Goal: Task Accomplishment & Management: Use online tool/utility

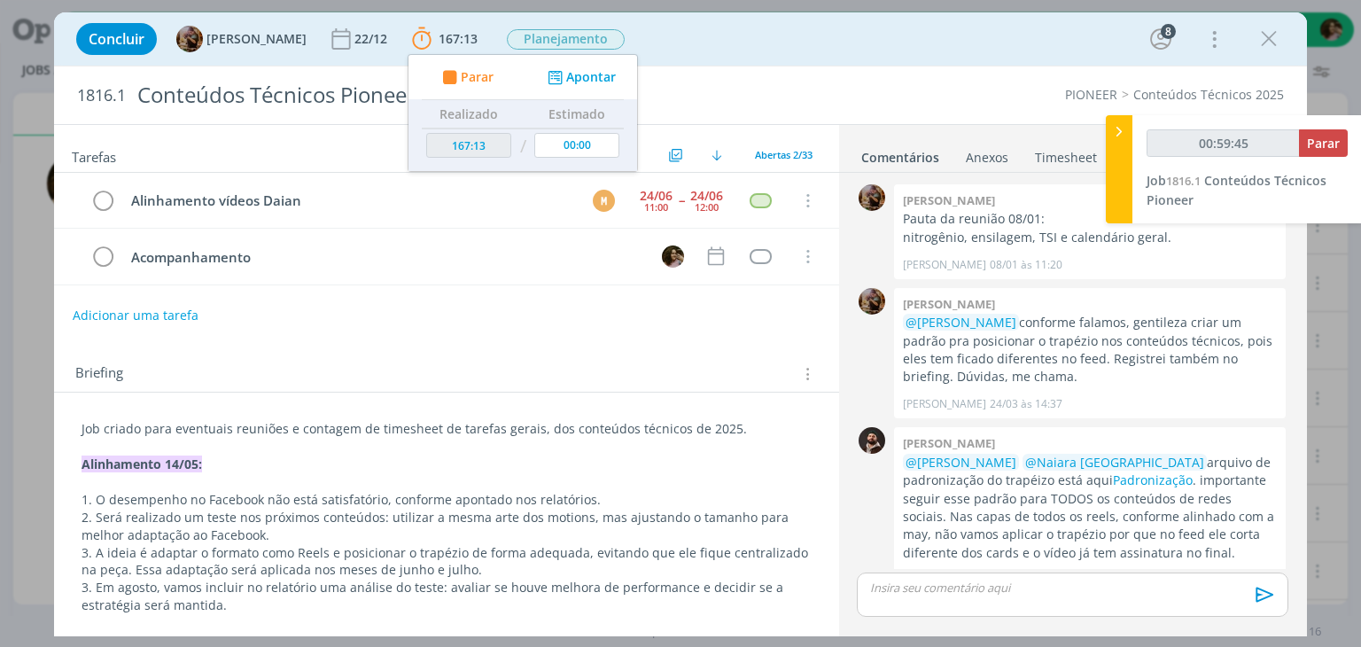
scroll to position [28, 0]
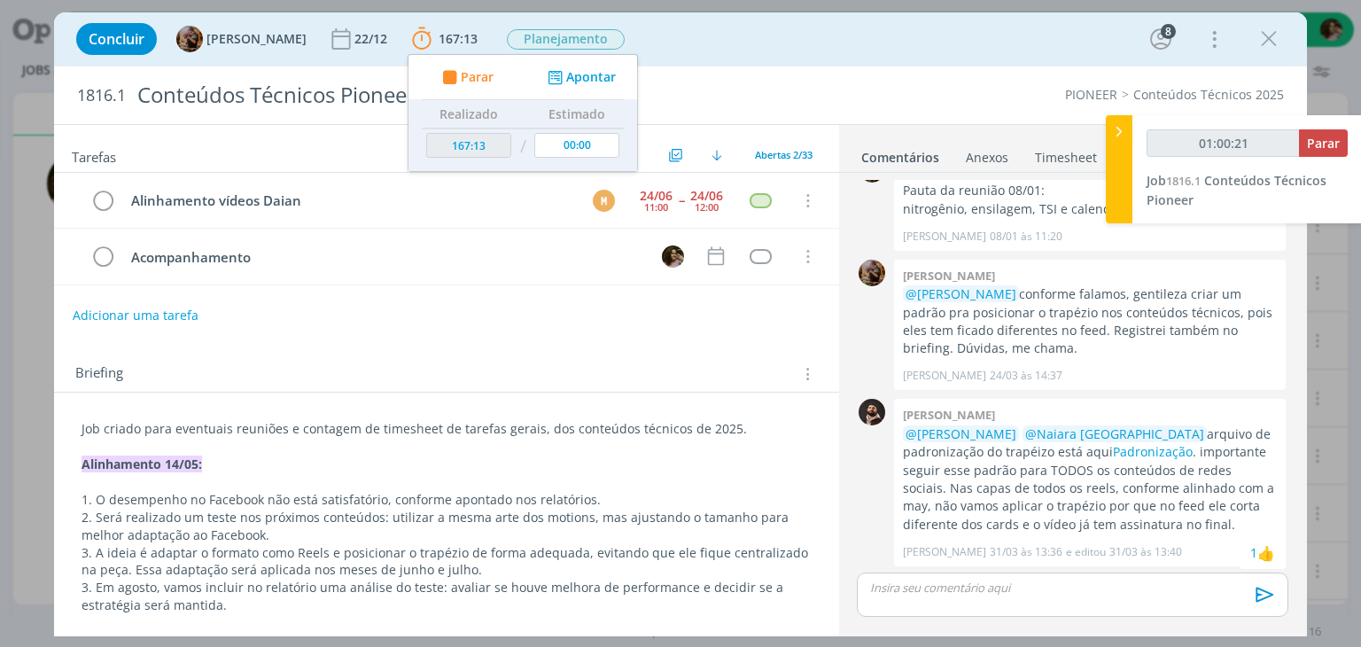
type input "01:00:22"
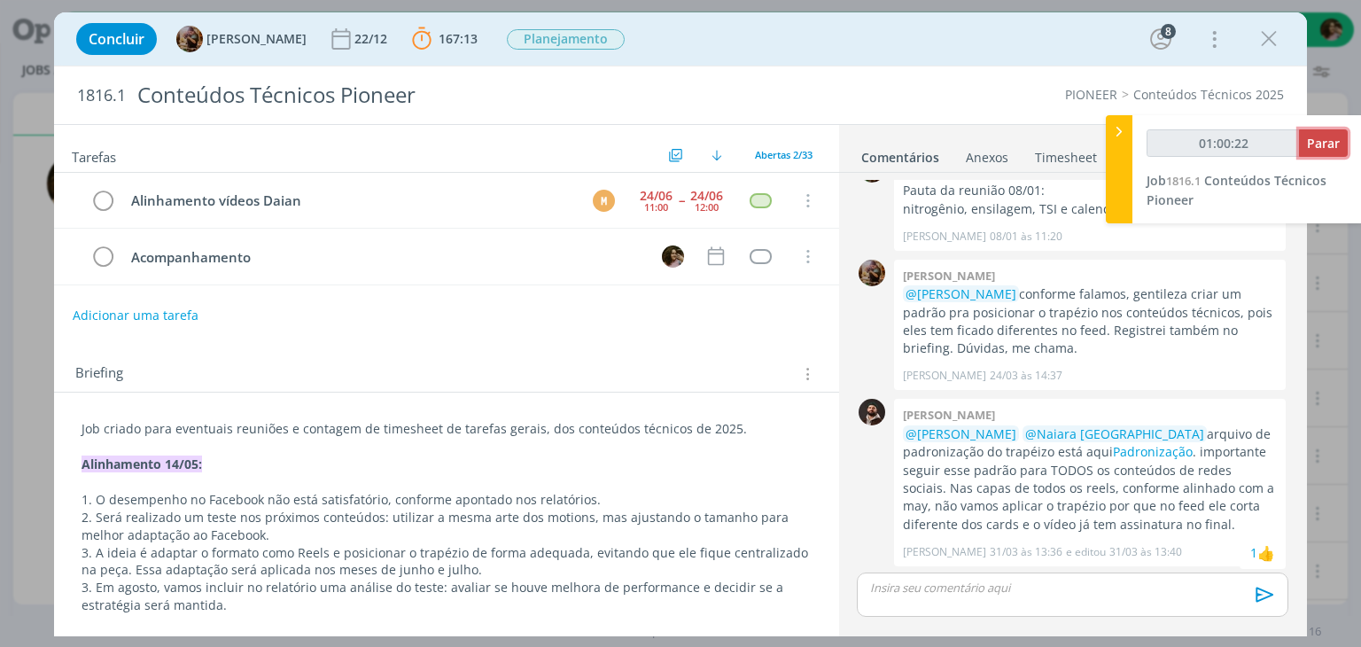
click at [1333, 153] on button "Parar" at bounding box center [1323, 142] width 49 height 27
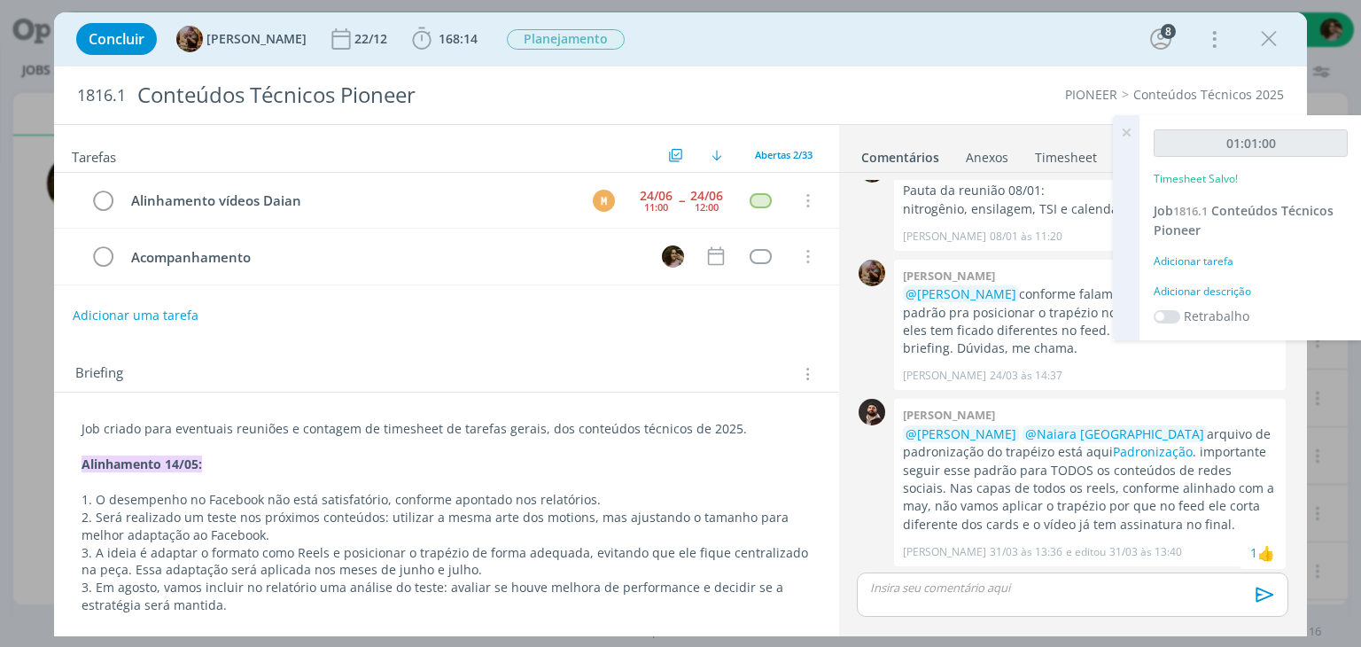
click at [1189, 296] on div "Adicionar descrição" at bounding box center [1251, 292] width 194 height 16
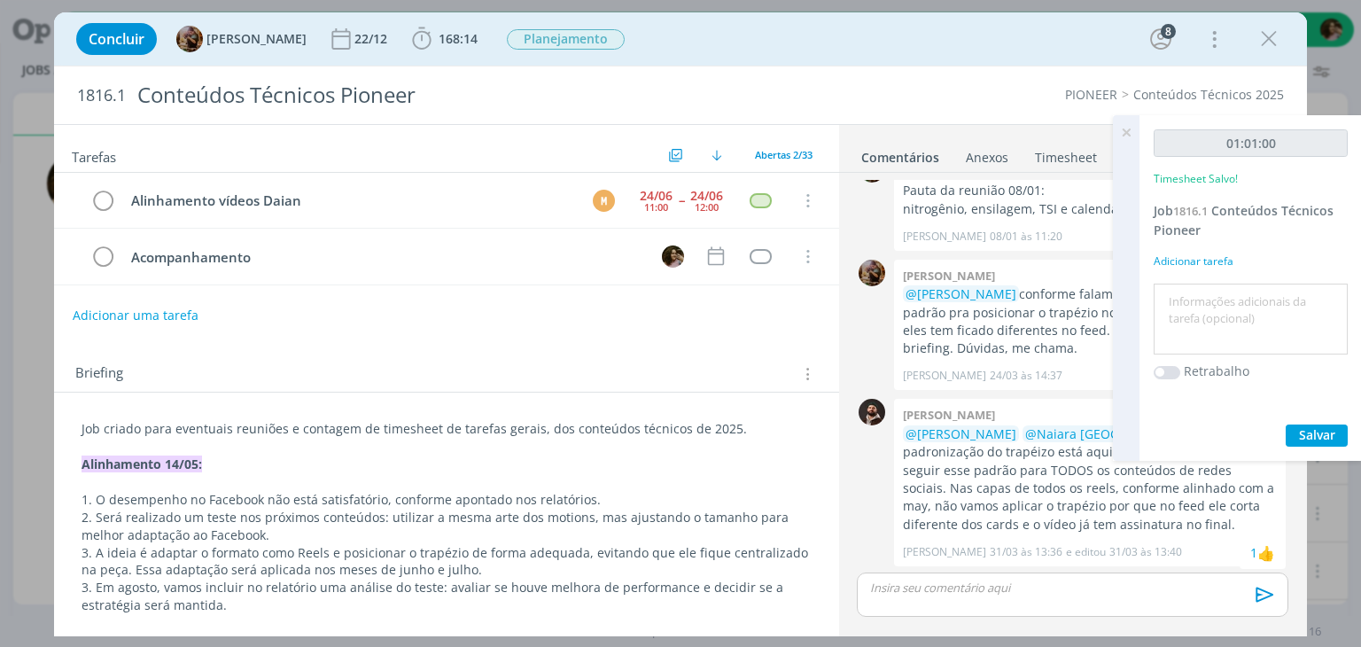
click at [1197, 297] on textarea at bounding box center [1250, 319] width 185 height 63
type textarea "Organização de conteúdos"
click at [1316, 440] on span "Salvar" at bounding box center [1317, 434] width 36 height 17
click at [1123, 132] on icon at bounding box center [1126, 132] width 32 height 35
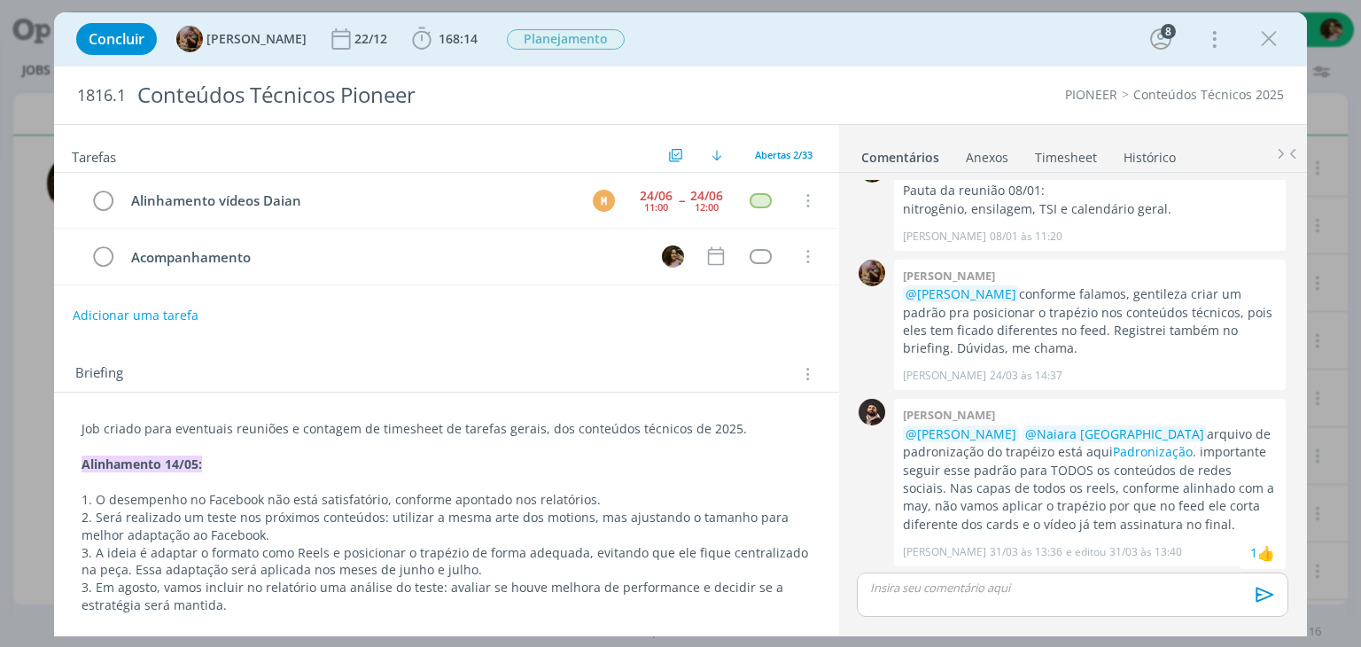
click at [1266, 33] on icon "dialog" at bounding box center [1269, 39] width 27 height 27
